Goal: Complete application form

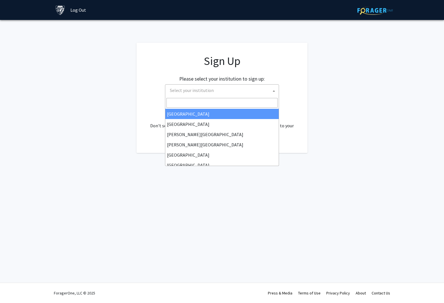
click at [252, 93] on span "Select your institution" at bounding box center [223, 91] width 111 height 12
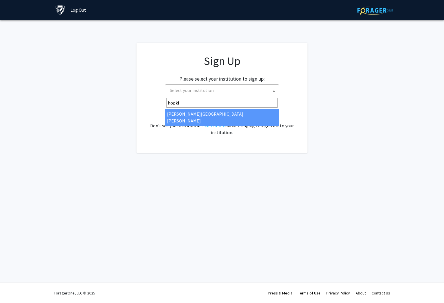
type input "hopkin"
select select "1"
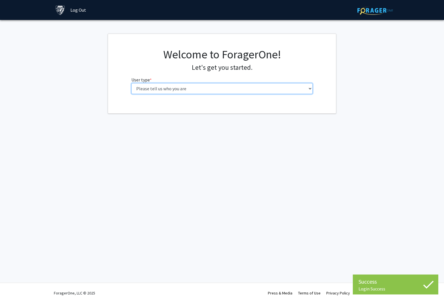
select select "3: doc"
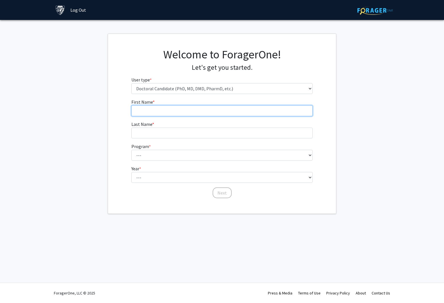
click at [278, 111] on input "First Name * required" at bounding box center [221, 110] width 181 height 11
type input "Jason"
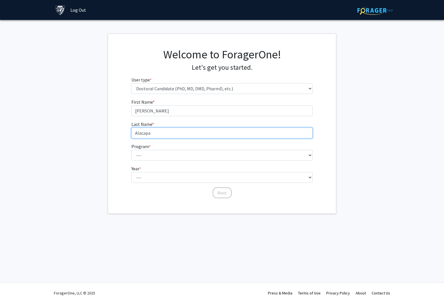
type input "Alacapa"
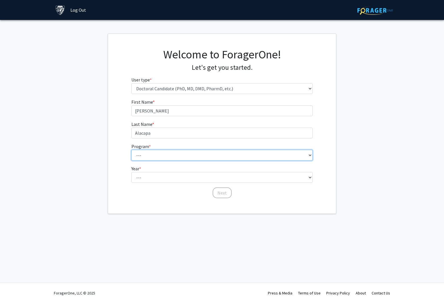
select select "75: 77"
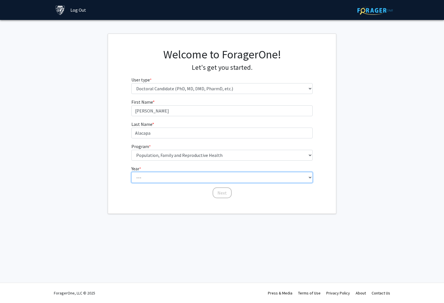
select select "5: fifth_year"
click at [222, 197] on button "Next" at bounding box center [222, 192] width 19 height 11
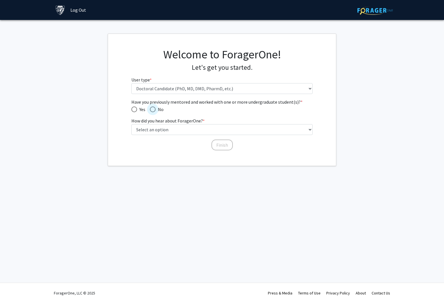
click at [161, 110] on span "No" at bounding box center [160, 109] width 8 height 7
click at [156, 110] on input "No" at bounding box center [153, 110] width 6 height 6
radio input "true"
select select "3: university_website"
click at [141, 111] on span "Yes" at bounding box center [141, 109] width 8 height 7
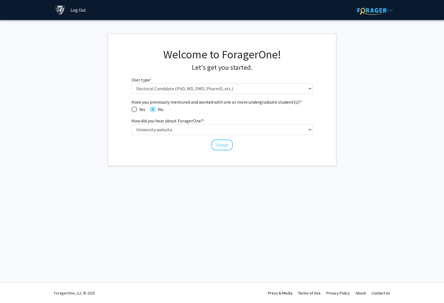
click at [137, 111] on input "Yes" at bounding box center [134, 110] width 6 height 6
radio input "true"
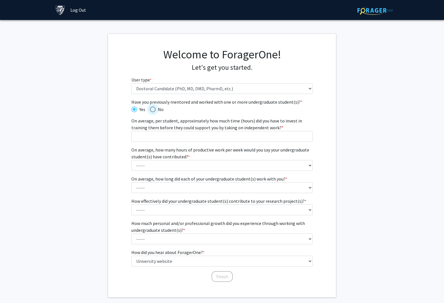
click at [162, 110] on span "No" at bounding box center [160, 109] width 8 height 7
click at [156, 110] on input "No" at bounding box center [153, 110] width 6 height 6
radio input "true"
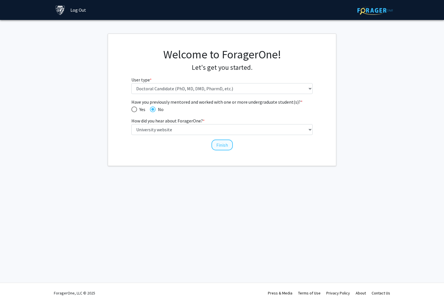
click at [218, 146] on button "Finish" at bounding box center [221, 145] width 21 height 11
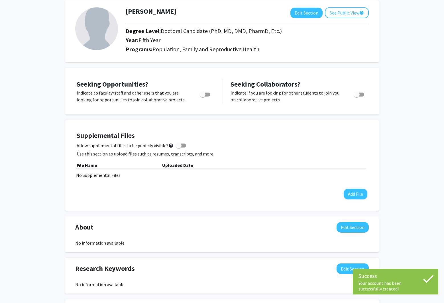
scroll to position [38, 0]
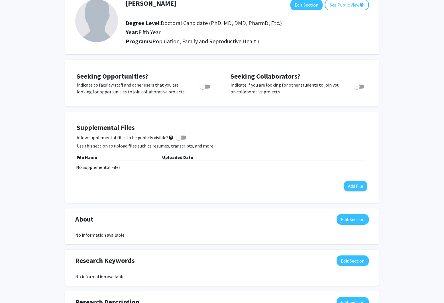
click at [358, 87] on span "Toggle" at bounding box center [357, 87] width 6 height 6
click at [357, 89] on input "Would you like to receive other student requests to work with you?" at bounding box center [356, 89] width 0 height 0
checkbox input "true"
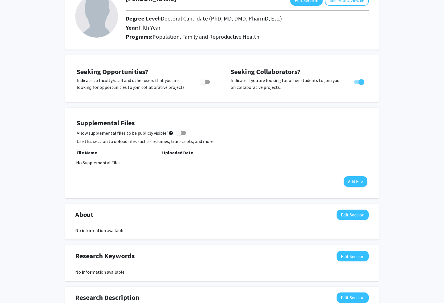
scroll to position [44, 0]
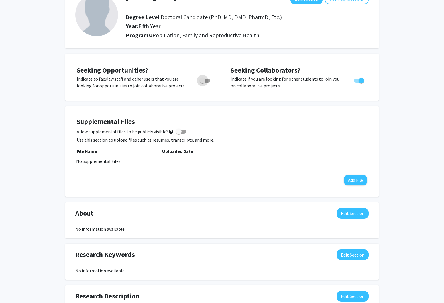
click at [210, 81] on span "Toggle" at bounding box center [205, 81] width 10 height 4
click at [203, 83] on input "Are you actively seeking opportunities?" at bounding box center [202, 83] width 0 height 0
checkbox input "true"
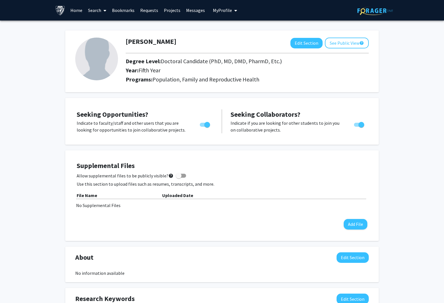
scroll to position [0, 0]
